Goal: Information Seeking & Learning: Find specific page/section

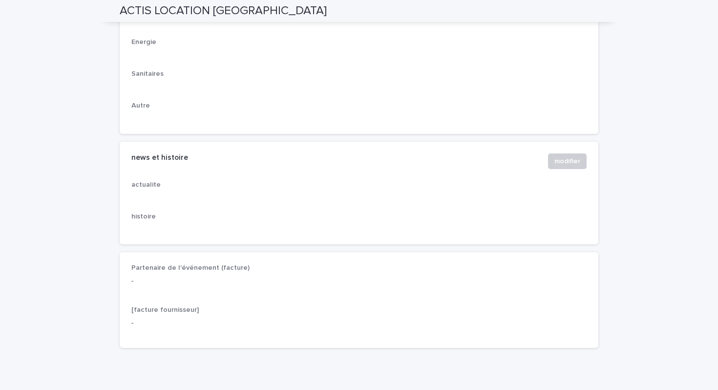
scroll to position [1535, 0]
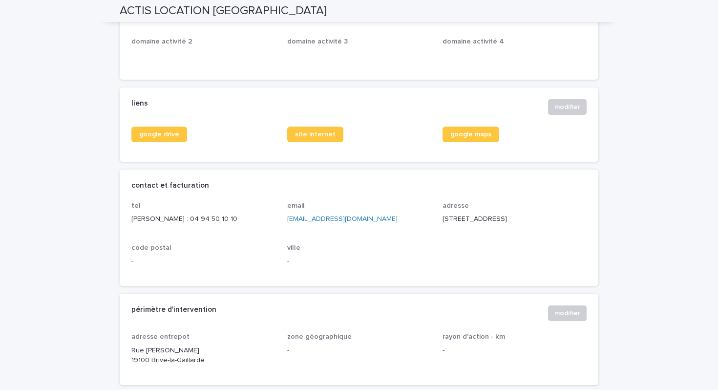
scroll to position [320, 0]
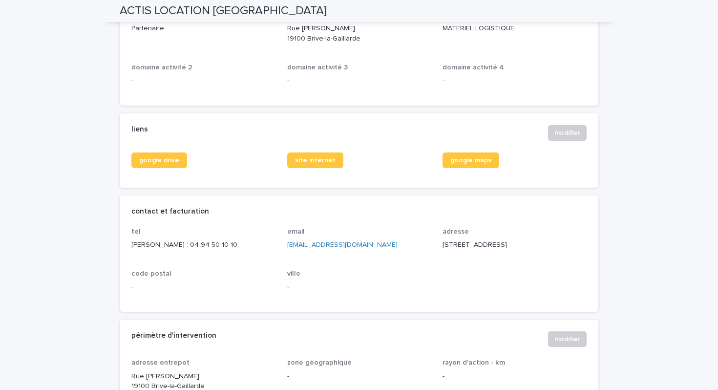
click at [300, 163] on link "site internet" at bounding box center [315, 160] width 56 height 16
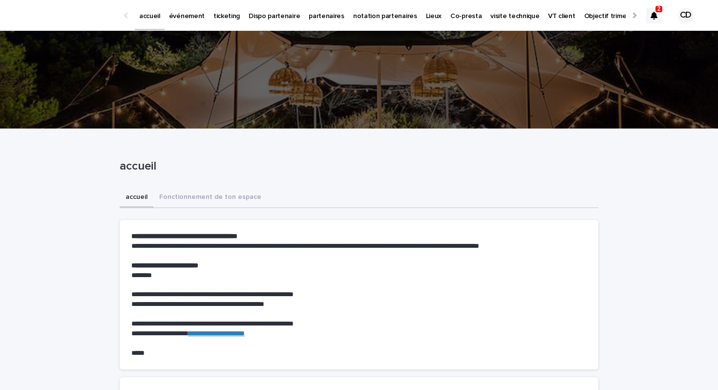
click at [316, 15] on p "partenaires" at bounding box center [327, 10] width 36 height 21
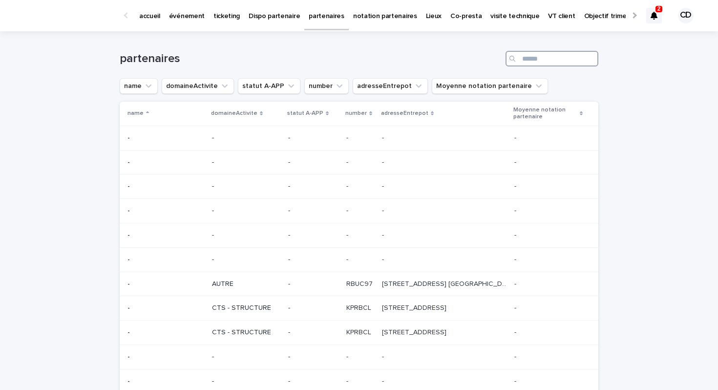
click at [522, 54] on input "Search" at bounding box center [552, 59] width 93 height 16
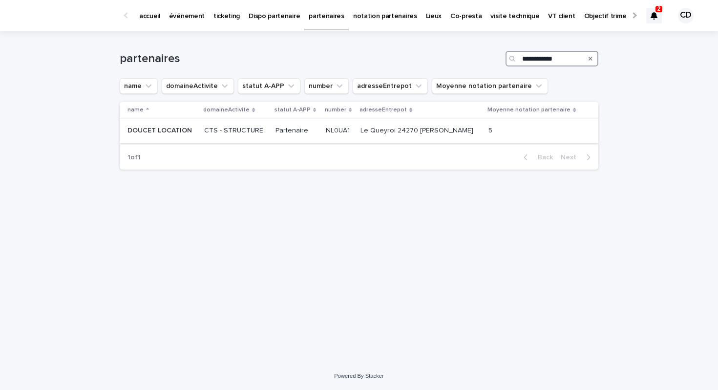
type input "**********"
click at [406, 130] on p "Le Queyroi 24270 Sarlande" at bounding box center [418, 130] width 115 height 10
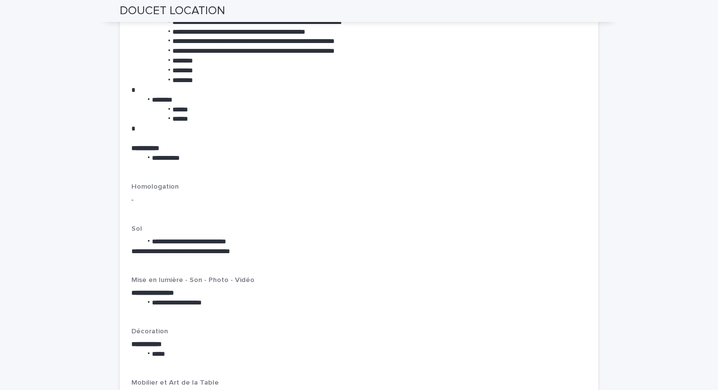
scroll to position [1041, 0]
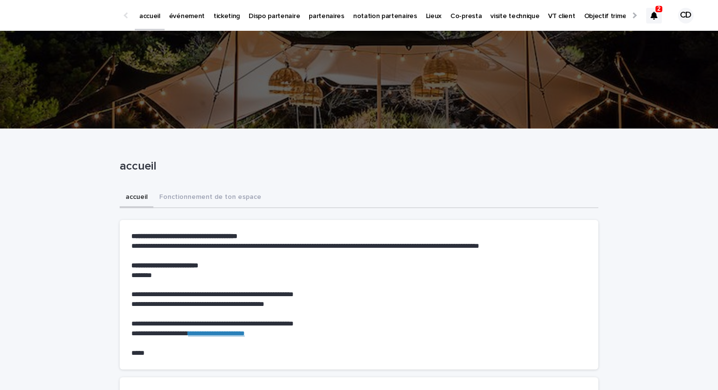
click at [194, 19] on p "événement" at bounding box center [187, 10] width 36 height 21
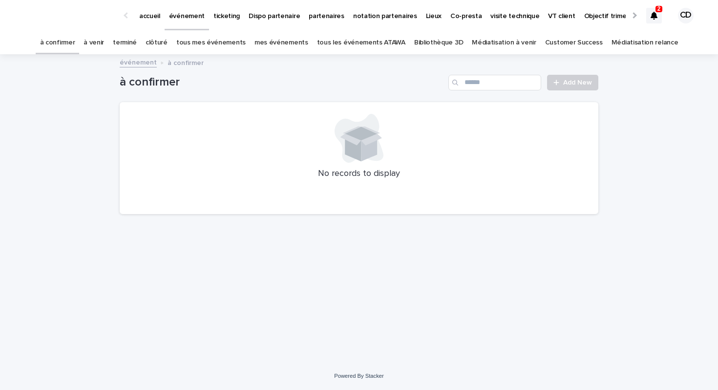
click at [323, 15] on p "partenaires" at bounding box center [327, 10] width 36 height 21
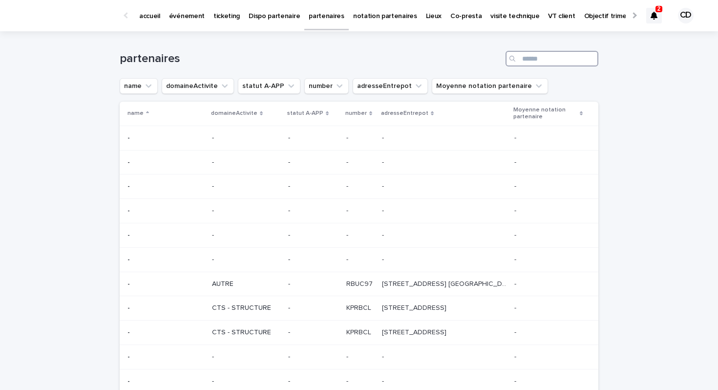
click at [541, 61] on input "Search" at bounding box center [552, 59] width 93 height 16
type input "*******"
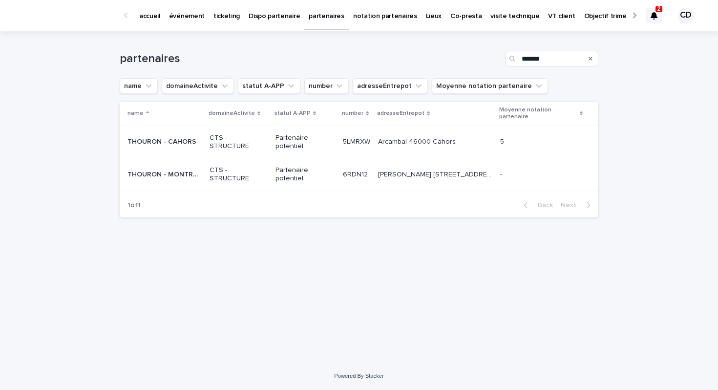
click at [187, 176] on p "THOURON - MONTRABÉ" at bounding box center [166, 174] width 76 height 10
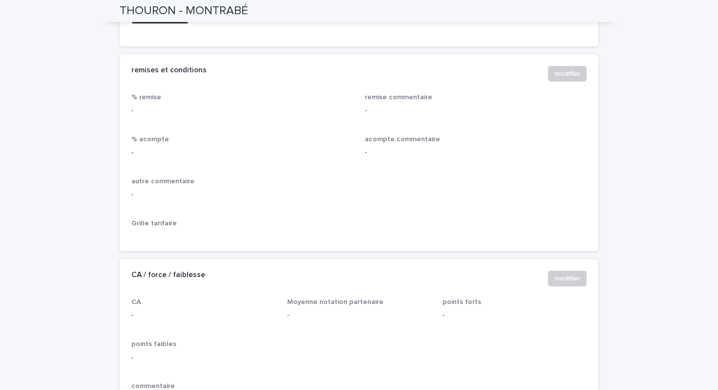
scroll to position [437, 0]
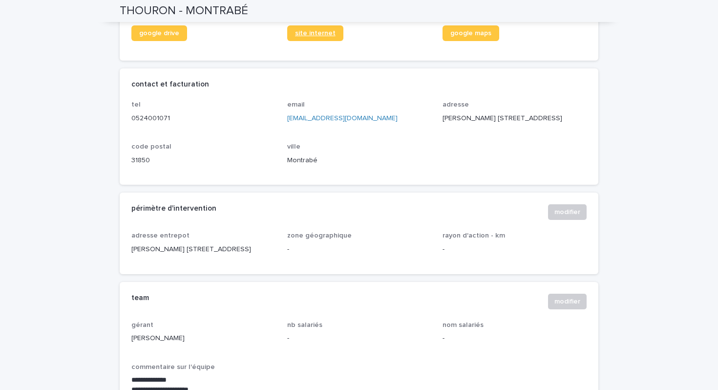
click at [318, 37] on span "site internet" at bounding box center [315, 33] width 41 height 7
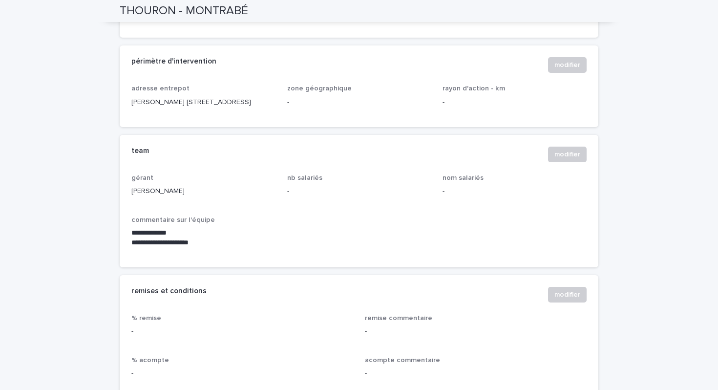
scroll to position [198, 0]
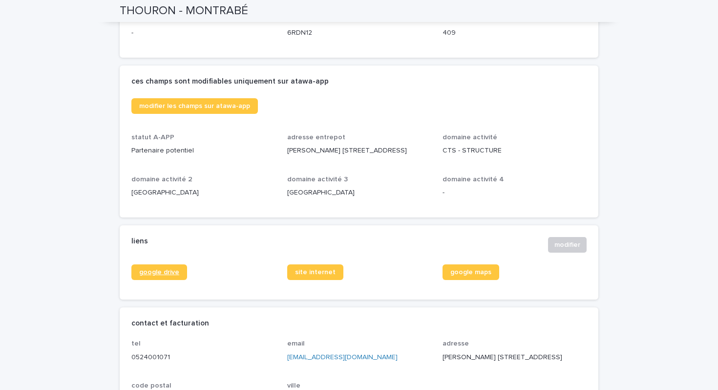
click at [166, 276] on span "google drive" at bounding box center [159, 272] width 40 height 7
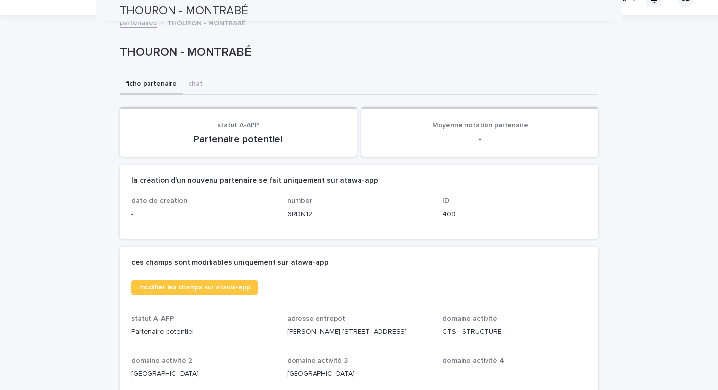
scroll to position [0, 0]
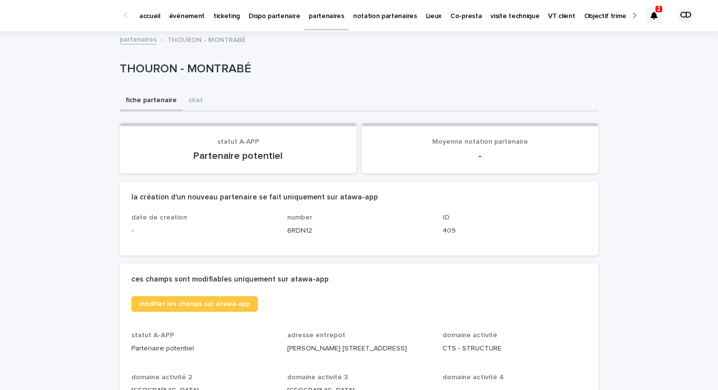
click at [134, 36] on link "partenaires" at bounding box center [138, 38] width 37 height 11
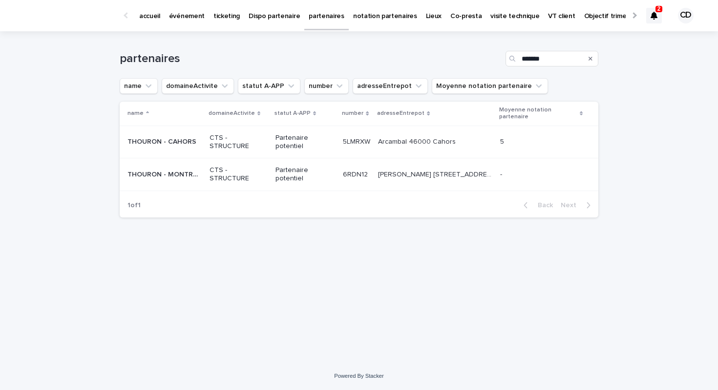
click at [493, 150] on div "Arcambal 46000 Cahors Arcambal 46000 Cahors" at bounding box center [435, 142] width 114 height 16
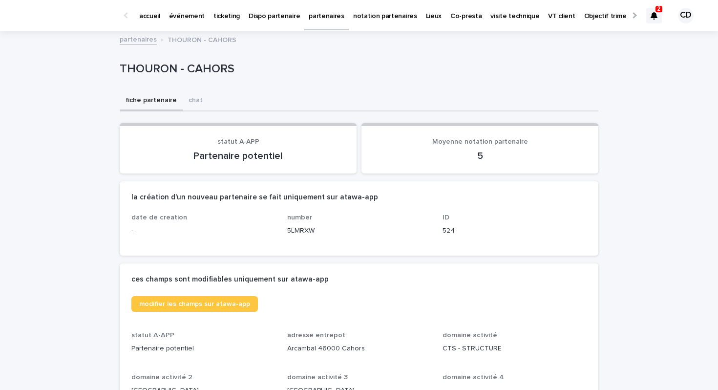
click at [146, 43] on link "partenaires" at bounding box center [138, 38] width 37 height 11
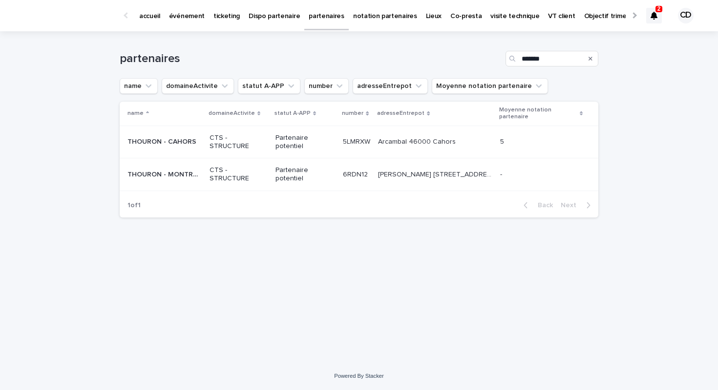
click at [591, 57] on icon "Search" at bounding box center [591, 59] width 4 height 6
click at [565, 58] on input "Search" at bounding box center [552, 59] width 93 height 16
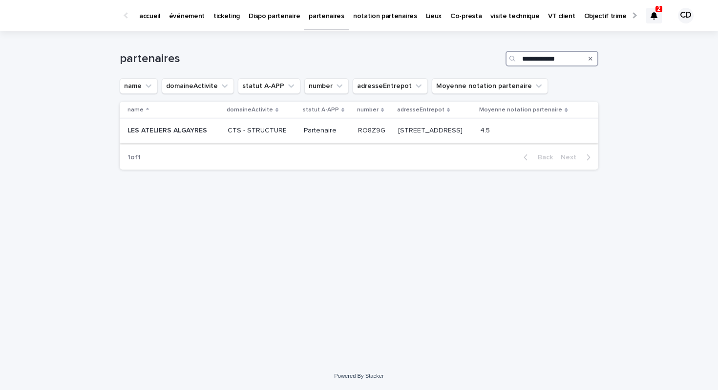
type input "**********"
click at [198, 130] on p "LES ATELIERS ALGAYRES" at bounding box center [169, 130] width 82 height 10
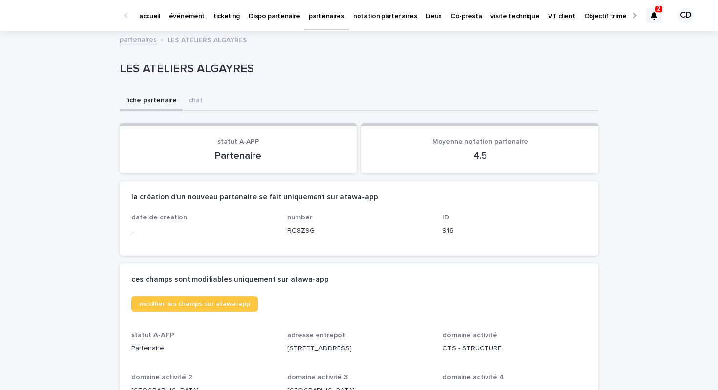
click at [137, 41] on link "partenaires" at bounding box center [138, 38] width 37 height 11
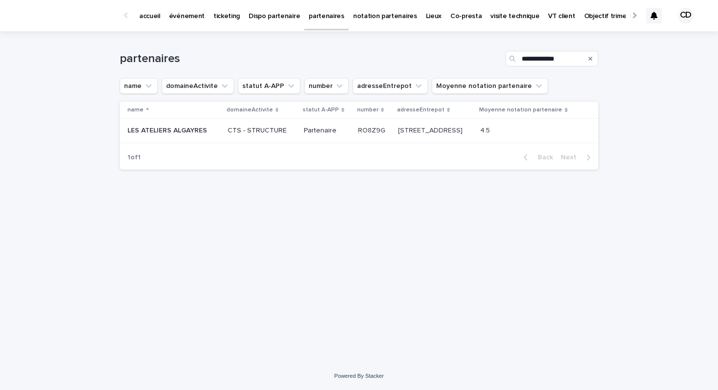
click at [591, 59] on icon "Search" at bounding box center [591, 59] width 4 height 4
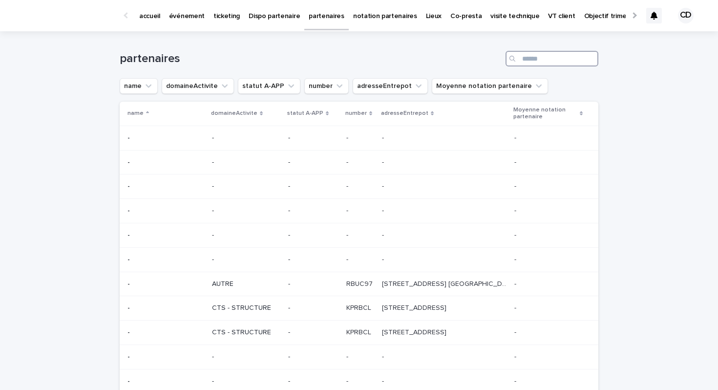
click at [572, 59] on input "Search" at bounding box center [552, 59] width 93 height 16
type input "**********"
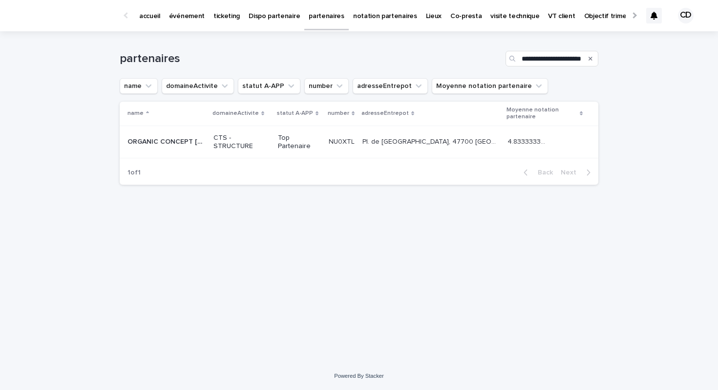
click at [270, 134] on p "CTS - STRUCTURE" at bounding box center [242, 142] width 57 height 17
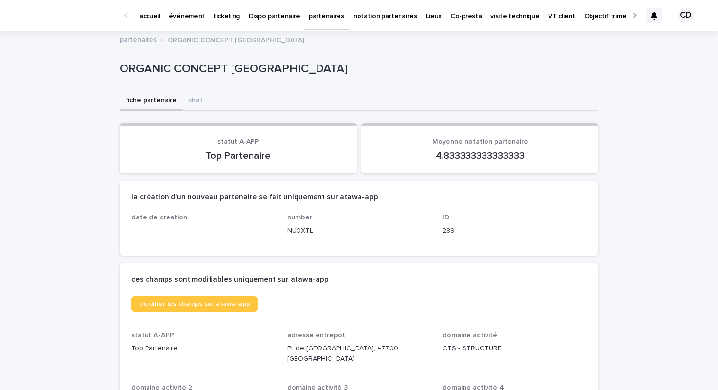
click at [134, 40] on link "partenaires" at bounding box center [138, 38] width 37 height 11
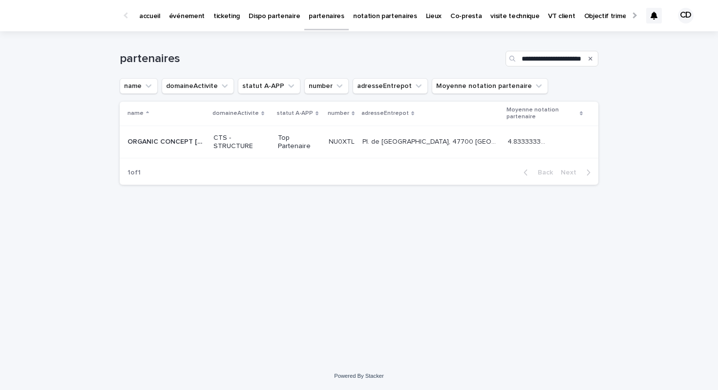
click at [593, 56] on div "Search" at bounding box center [591, 59] width 16 height 16
click at [590, 59] on icon "Search" at bounding box center [591, 59] width 4 height 6
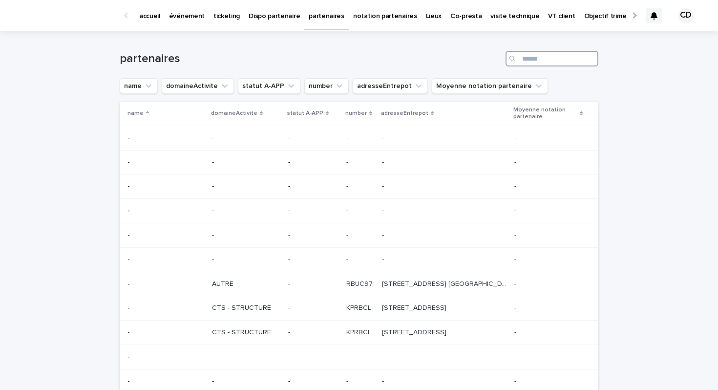
click at [567, 55] on input "Search" at bounding box center [552, 59] width 93 height 16
type input "******"
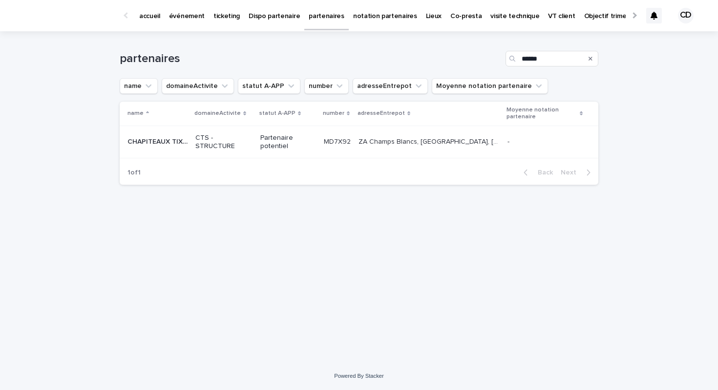
click at [294, 149] on p "Partenaire potentiel" at bounding box center [288, 142] width 56 height 17
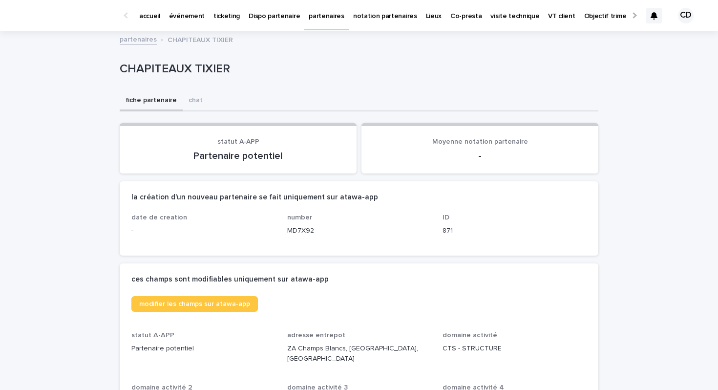
click at [147, 40] on link "partenaires" at bounding box center [138, 38] width 37 height 11
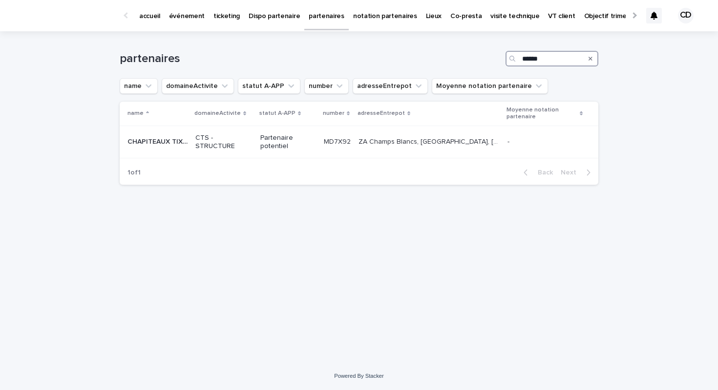
click at [553, 58] on input "******" at bounding box center [552, 59] width 93 height 16
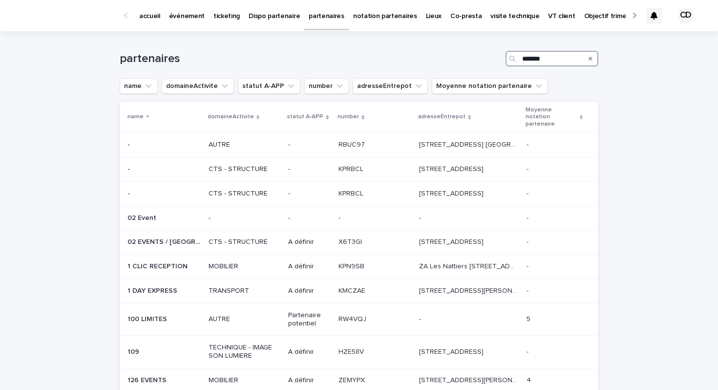
type input "*******"
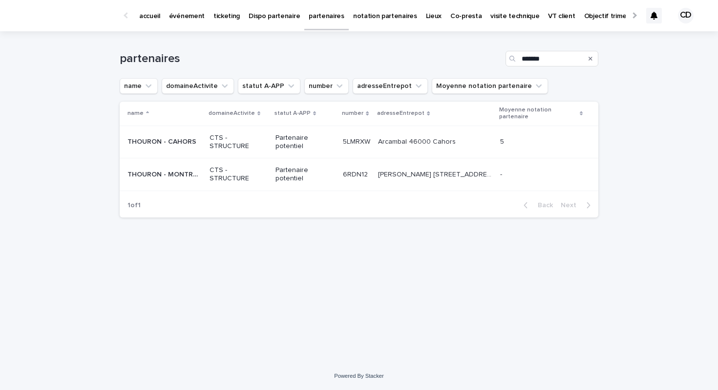
click at [443, 147] on div "Arcambal 46000 Cahors Arcambal 46000 Cahors" at bounding box center [435, 142] width 114 height 16
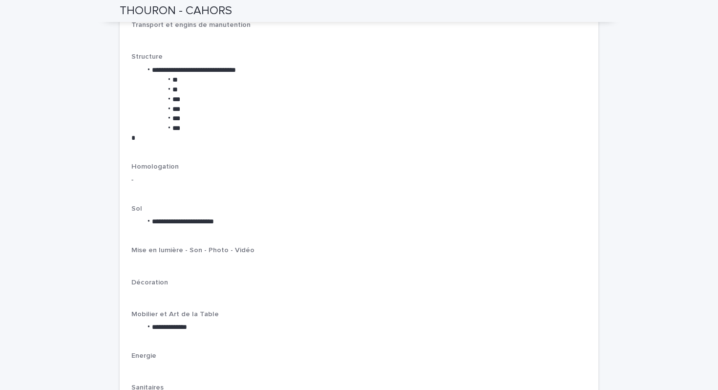
scroll to position [1247, 0]
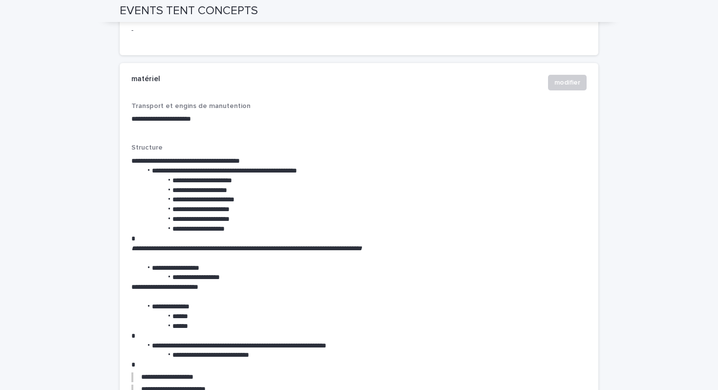
scroll to position [1165, 0]
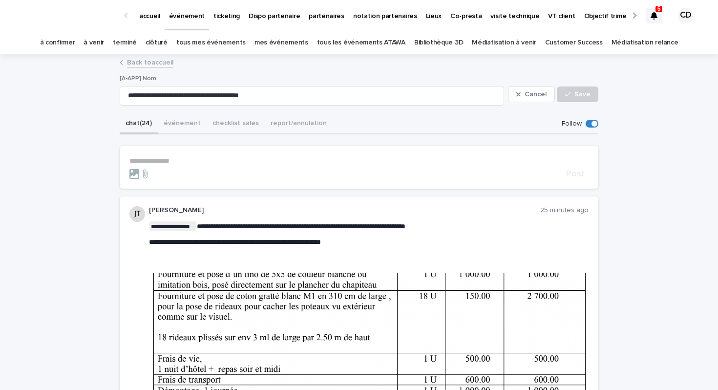
click at [653, 15] on icon at bounding box center [654, 16] width 7 height 8
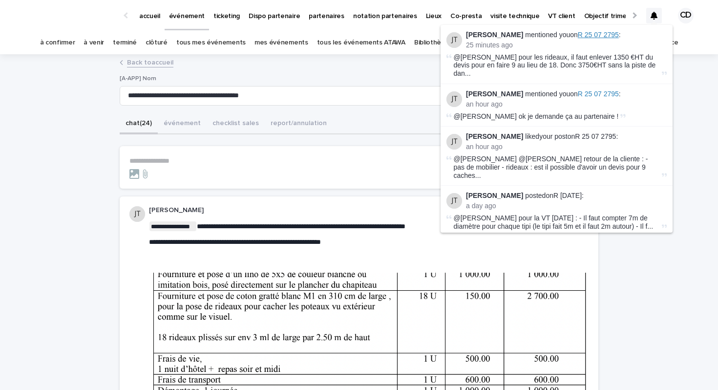
click at [578, 34] on span "R 25 07 2795" at bounding box center [598, 35] width 41 height 8
click at [586, 36] on span "R 25 07 2795" at bounding box center [598, 35] width 41 height 8
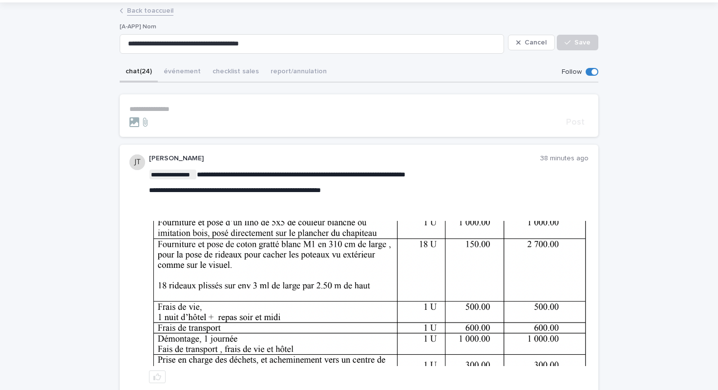
scroll to position [57, 0]
